Goal: Browse casually

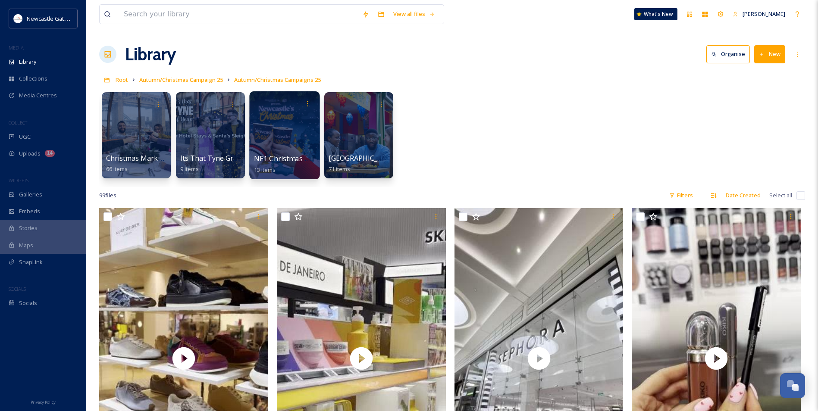
click at [289, 149] on div at bounding box center [284, 135] width 70 height 88
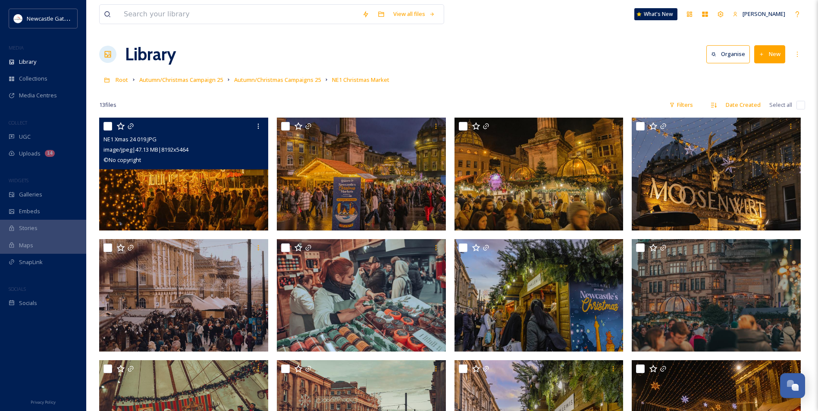
click at [226, 184] on img at bounding box center [183, 174] width 169 height 113
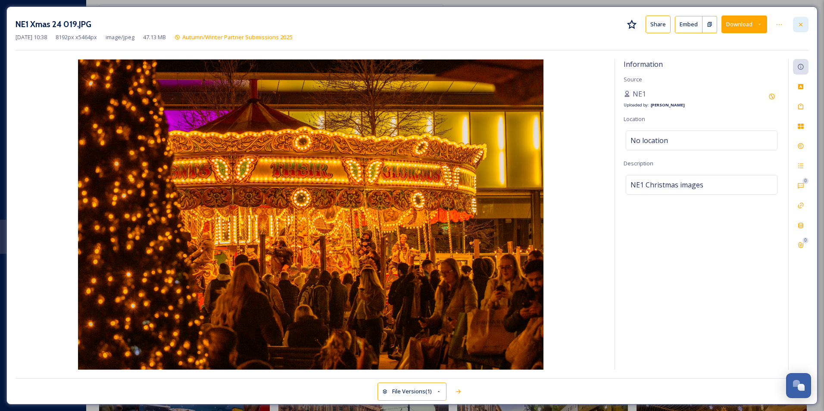
click at [802, 27] on icon at bounding box center [800, 24] width 7 height 7
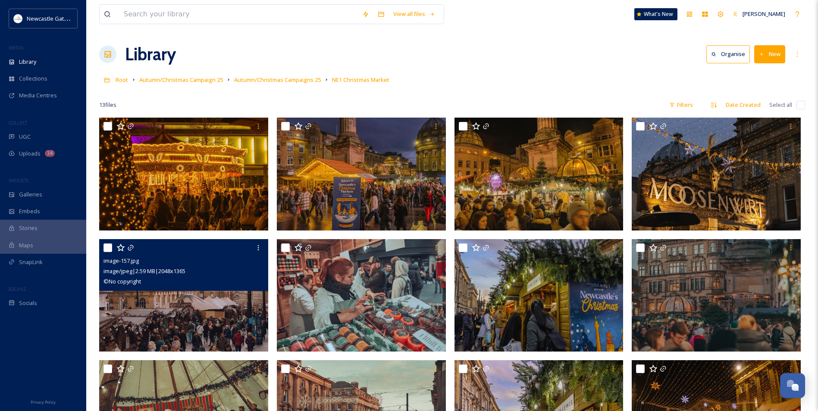
click at [201, 318] on img at bounding box center [183, 295] width 169 height 113
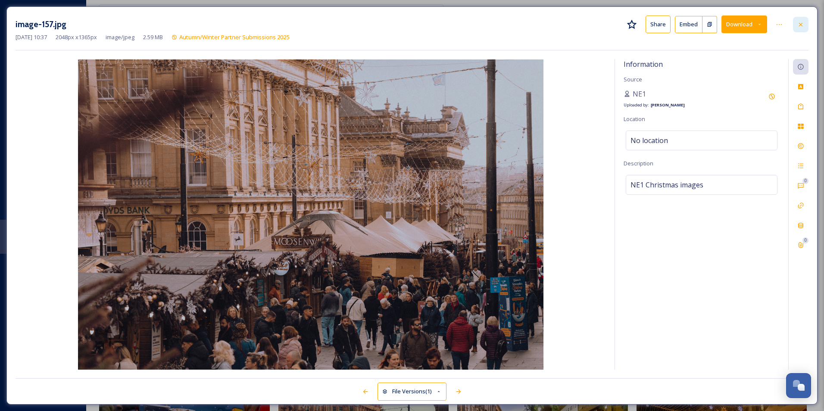
click at [805, 24] on div at bounding box center [801, 25] width 16 height 16
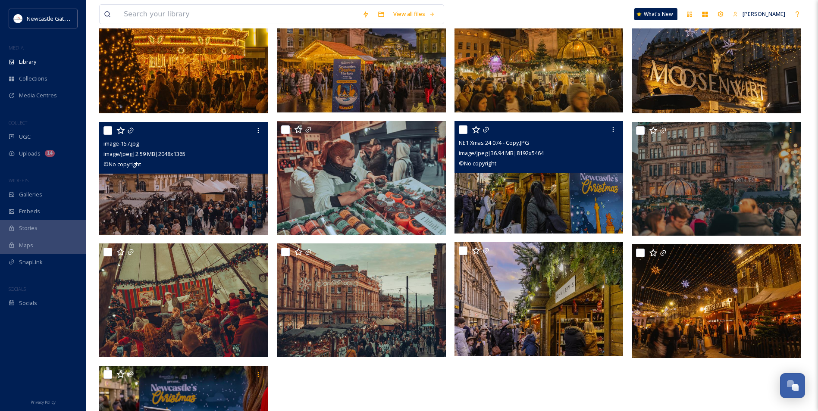
scroll to position [129, 0]
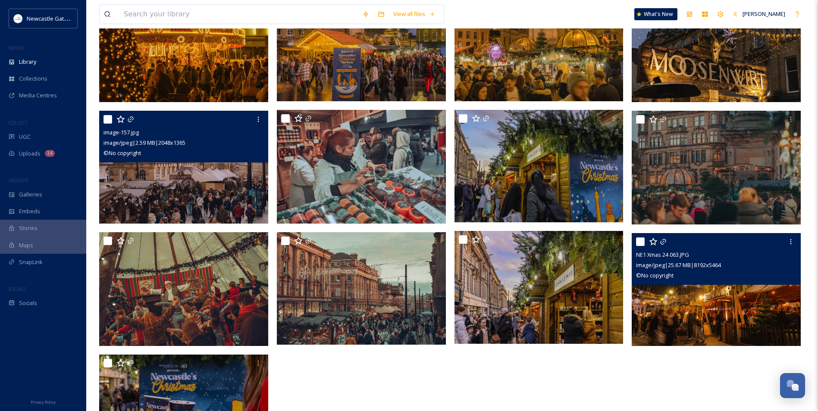
click at [707, 294] on img at bounding box center [715, 289] width 169 height 113
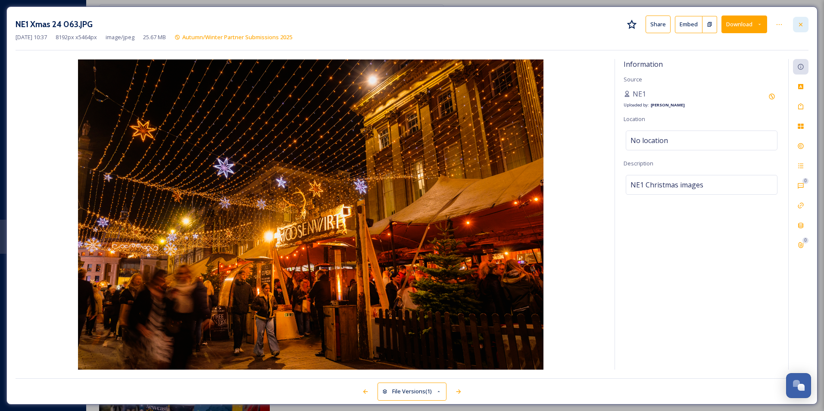
click at [804, 21] on div at bounding box center [801, 25] width 16 height 16
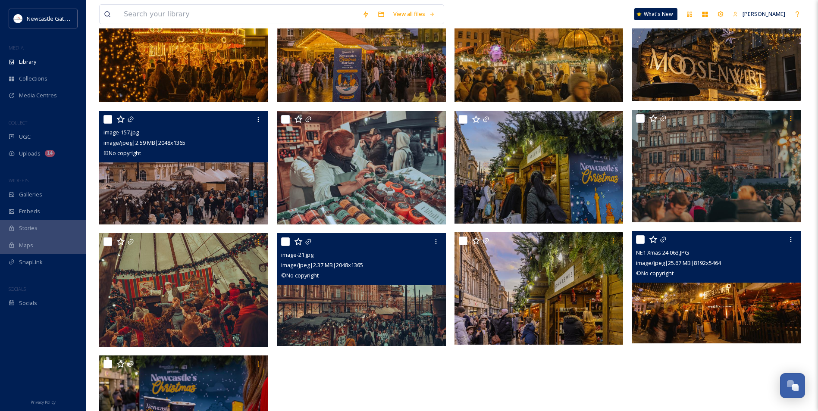
click at [415, 307] on img at bounding box center [361, 289] width 169 height 113
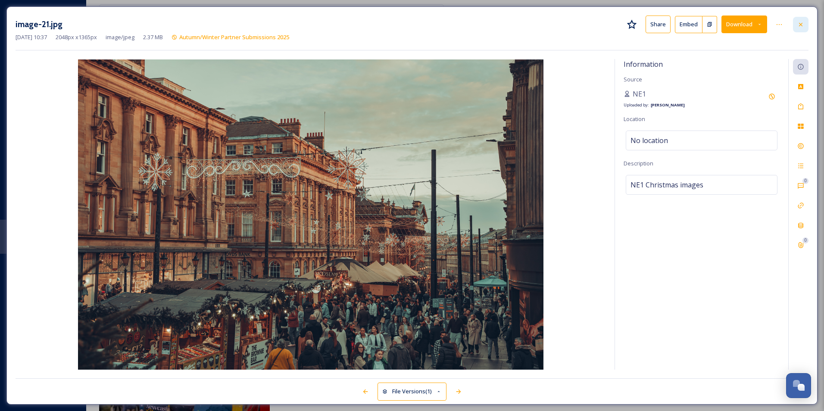
click at [804, 23] on div at bounding box center [801, 25] width 16 height 16
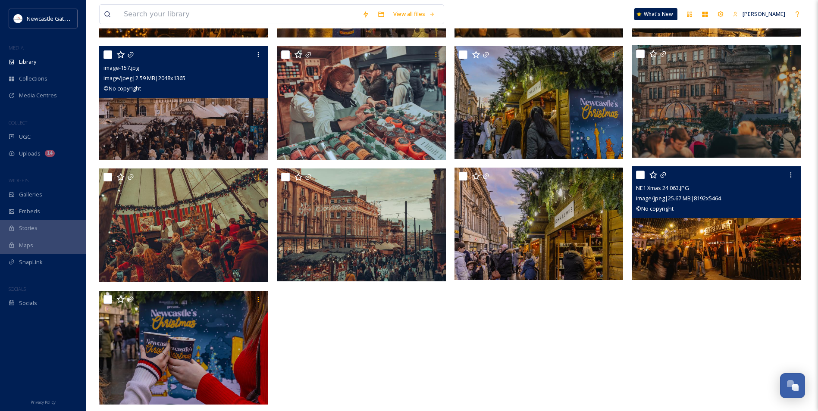
scroll to position [202, 0]
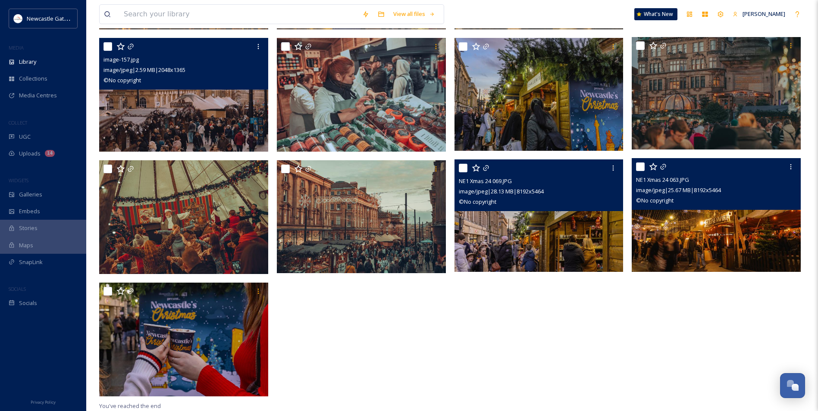
click at [540, 247] on img at bounding box center [538, 215] width 169 height 113
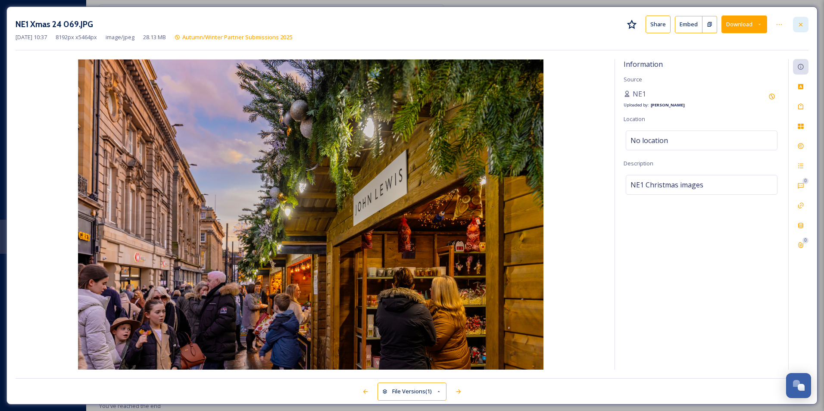
click at [805, 22] on div at bounding box center [801, 25] width 16 height 16
